Goal: Check status: Check status

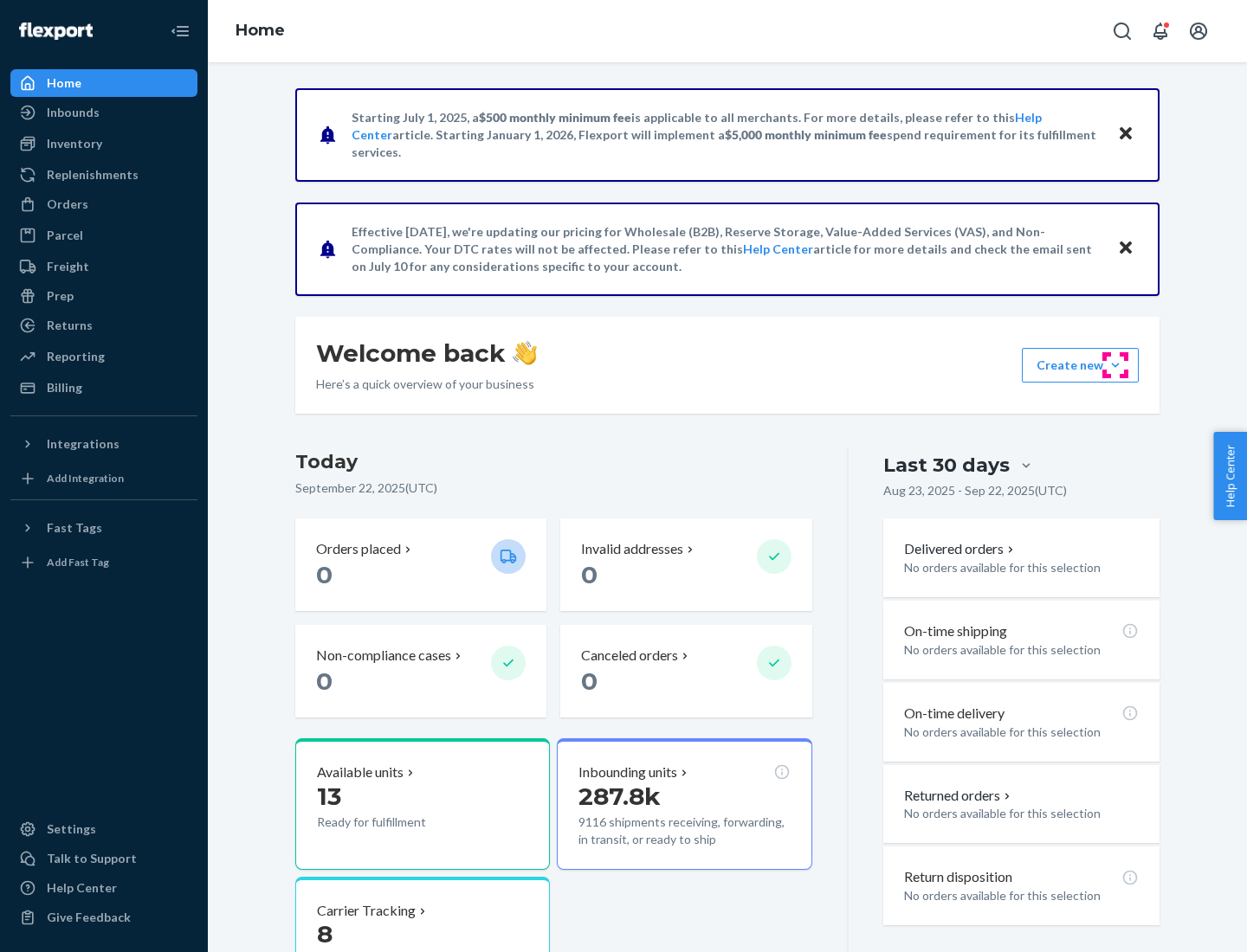
click at [1116, 365] on button "Create new Create new inbound Create new order Create new product" at bounding box center [1081, 365] width 117 height 34
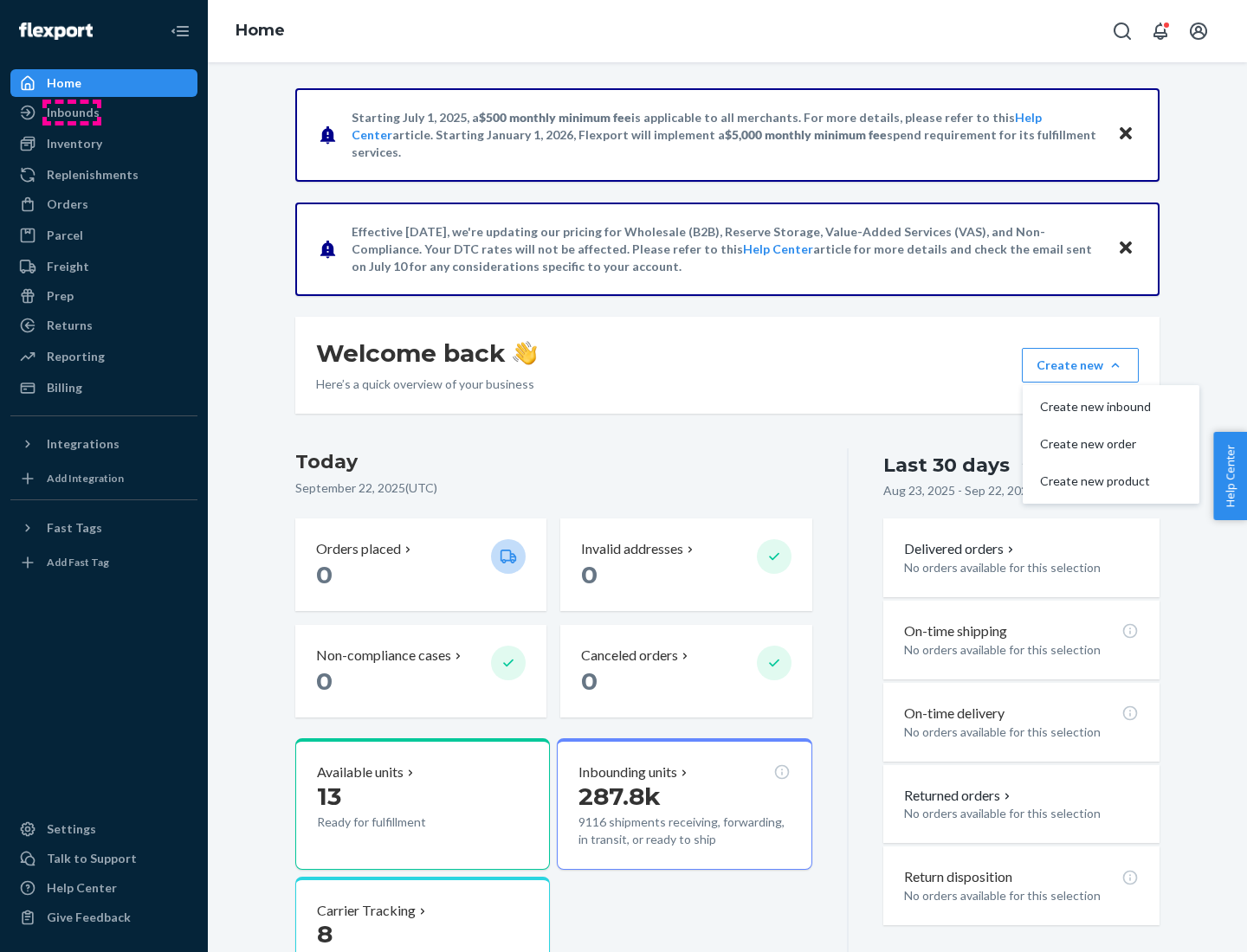
click at [72, 113] on div "Inbounds" at bounding box center [73, 113] width 53 height 17
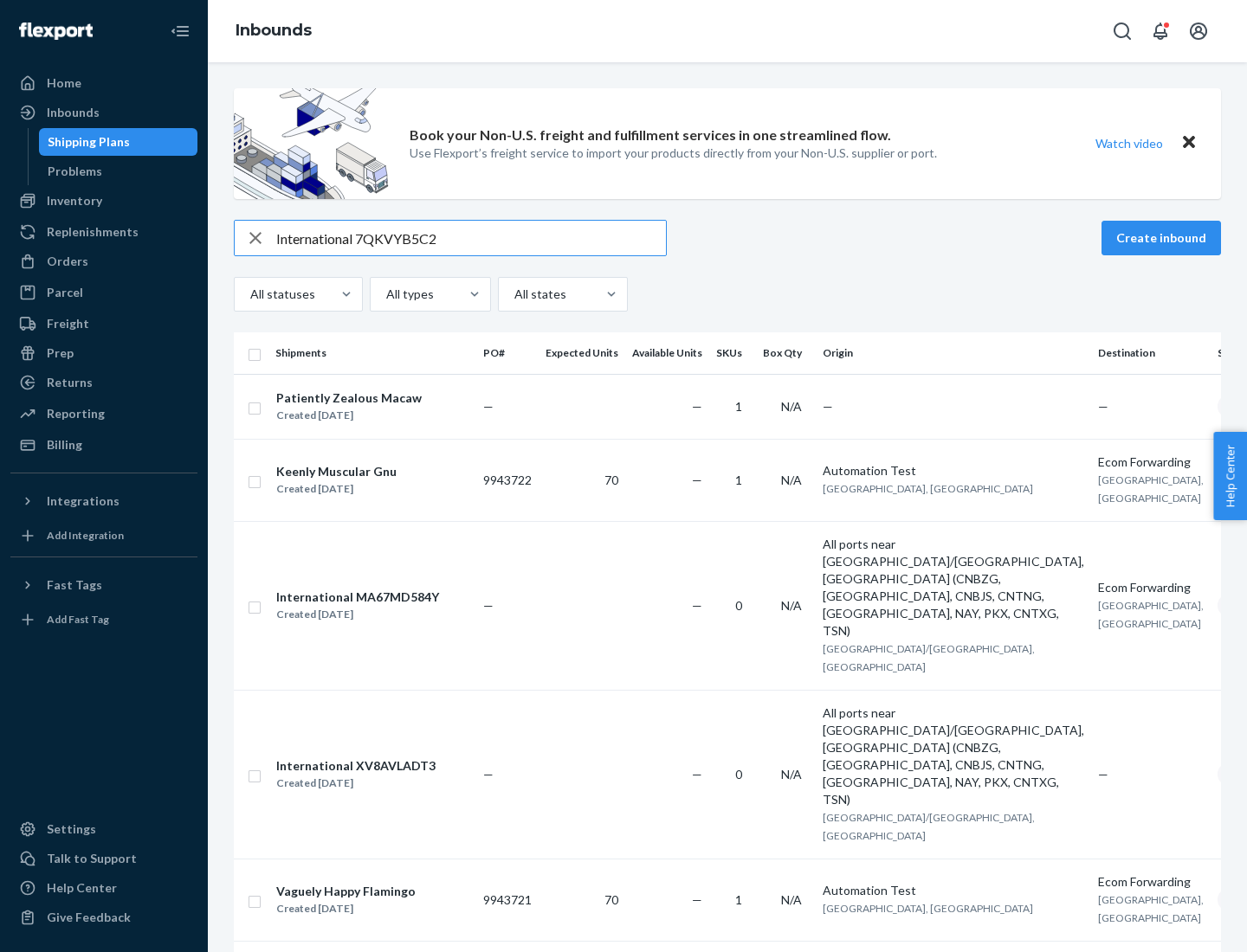
type input "International 7QKVYB5C29"
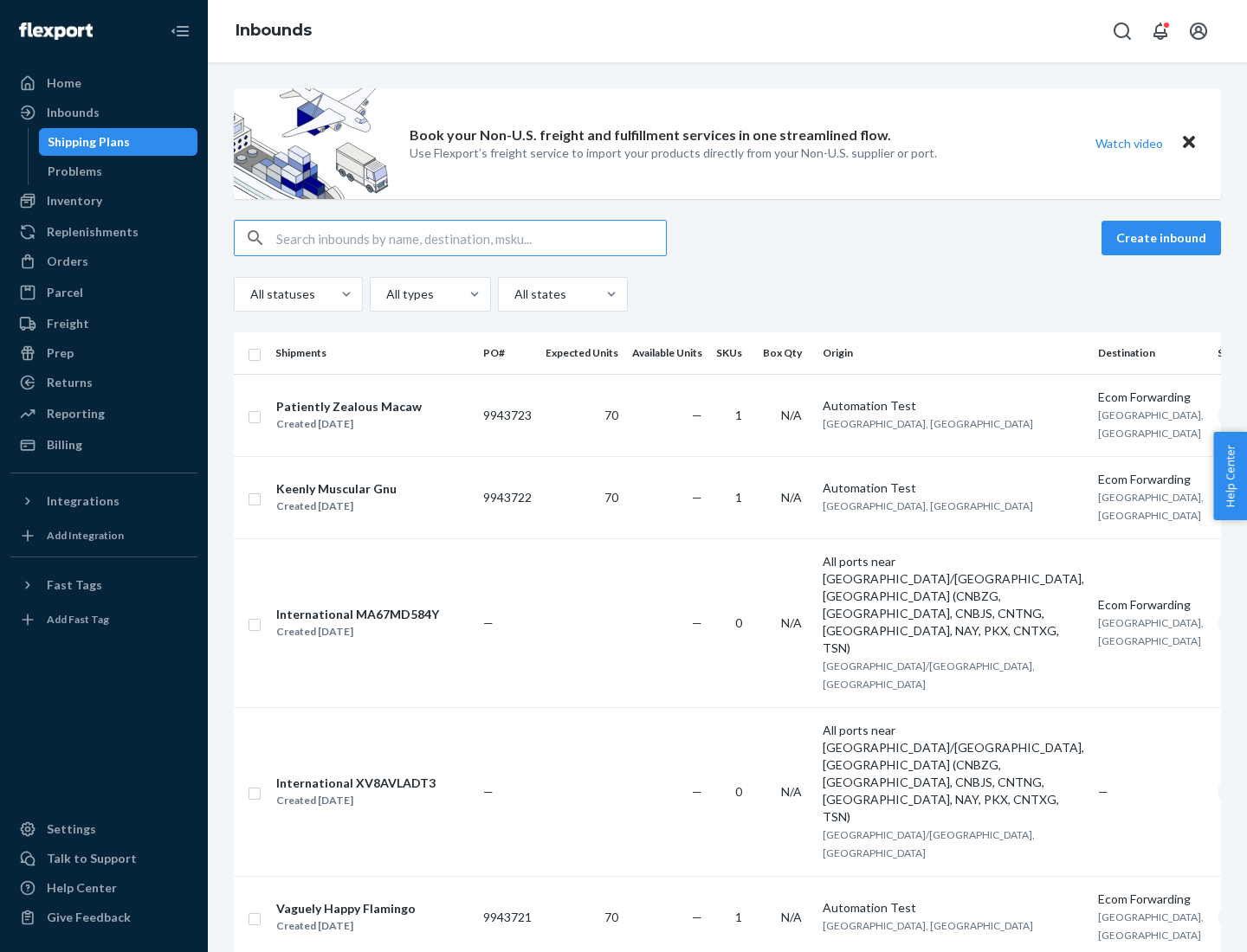
click at [383, 423] on div "Created [DATE]" at bounding box center [349, 424] width 145 height 17
